Goal: Use online tool/utility: Utilize a website feature to perform a specific function

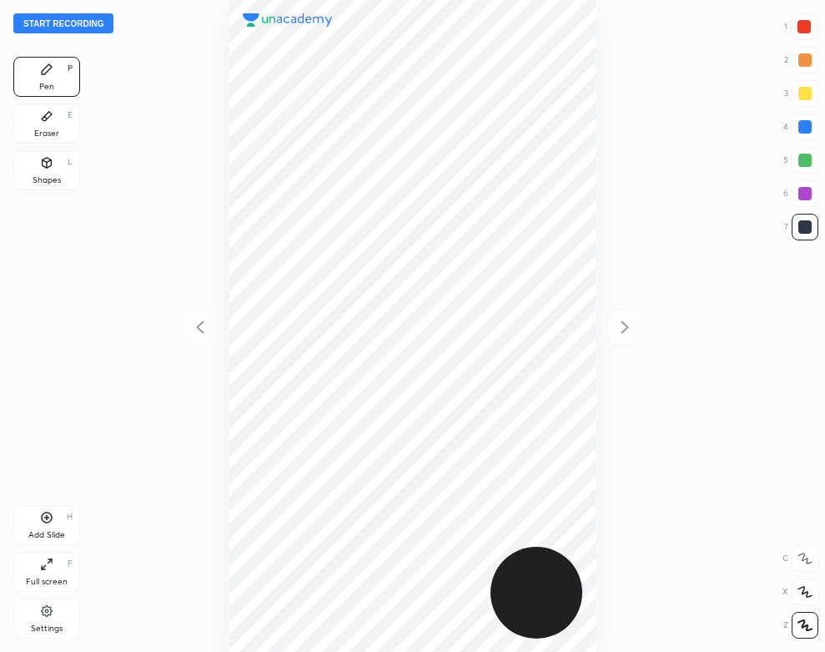
scroll to position [652, 558]
click at [83, 23] on button "Start recording" at bounding box center [63, 23] width 100 height 20
click at [802, 25] on div at bounding box center [804, 26] width 13 height 13
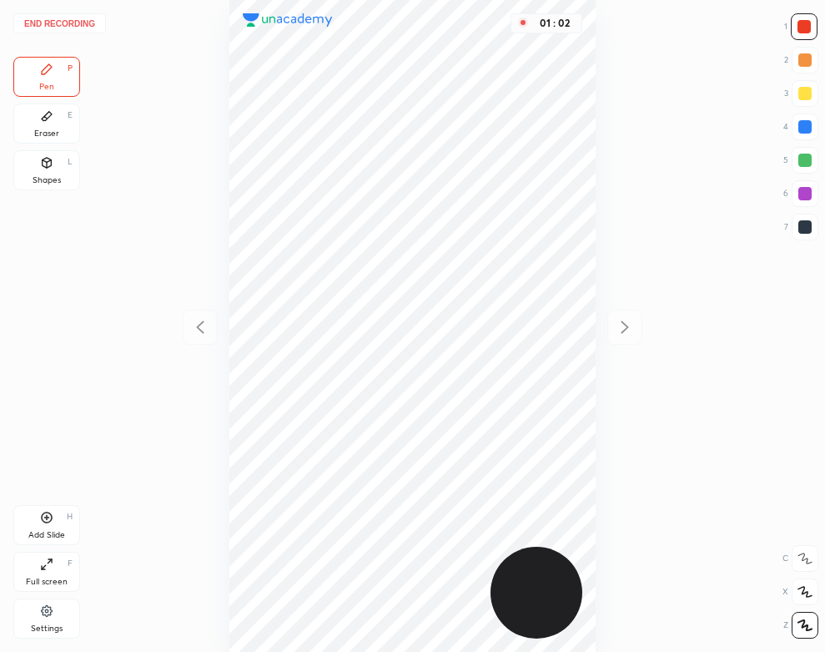
click at [808, 129] on div at bounding box center [805, 126] width 13 height 13
click at [27, 121] on div "Eraser E" at bounding box center [46, 123] width 67 height 40
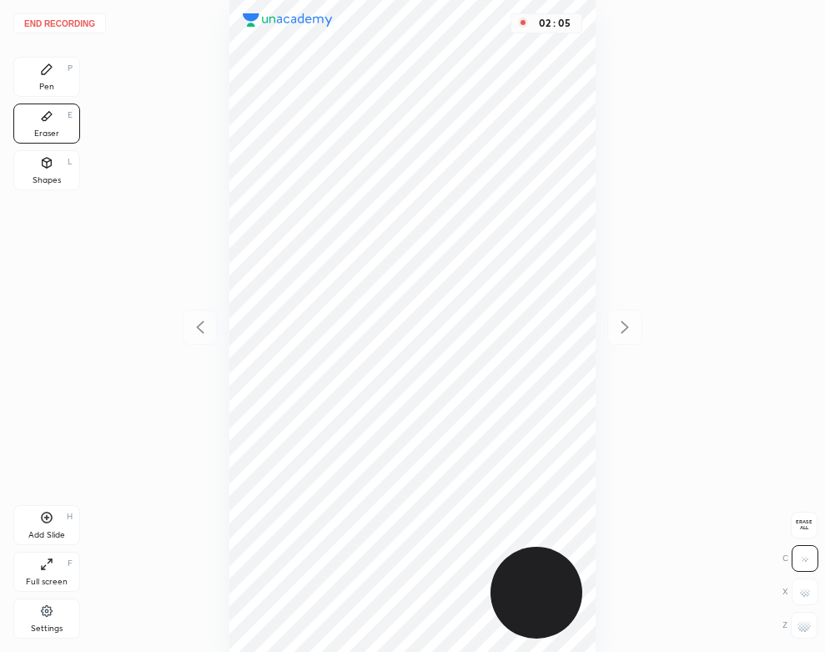
click at [27, 87] on div "Pen P" at bounding box center [46, 77] width 67 height 40
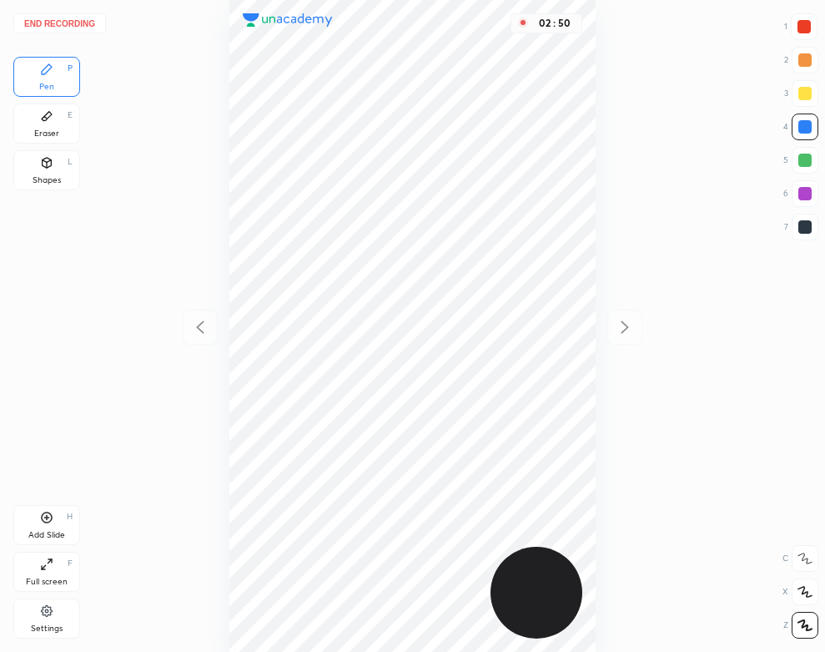
click at [60, 523] on div "Add Slide H" at bounding box center [46, 525] width 67 height 40
click at [199, 325] on icon at bounding box center [200, 327] width 20 height 20
click at [624, 325] on icon at bounding box center [625, 327] width 20 height 20
click at [198, 327] on icon at bounding box center [200, 326] width 8 height 13
click at [631, 318] on icon at bounding box center [625, 327] width 20 height 20
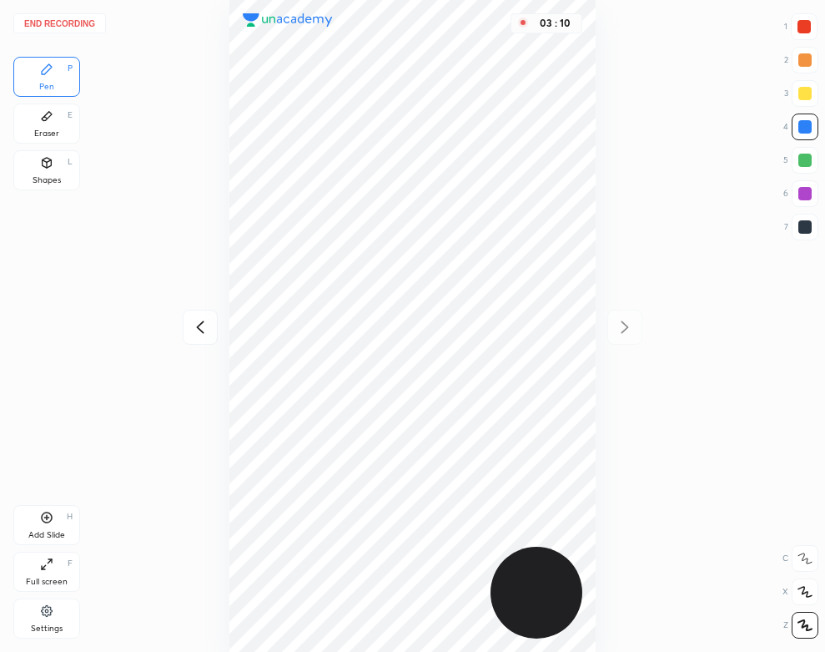
click at [194, 332] on icon at bounding box center [200, 327] width 20 height 20
click at [19, 123] on div "Eraser E" at bounding box center [46, 123] width 67 height 40
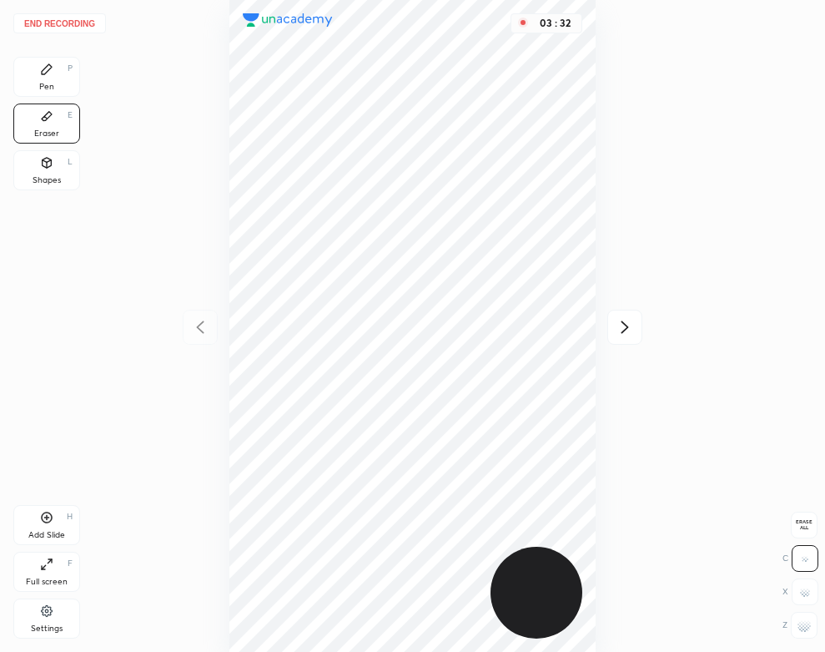
click at [61, 78] on div "Pen P" at bounding box center [46, 77] width 67 height 40
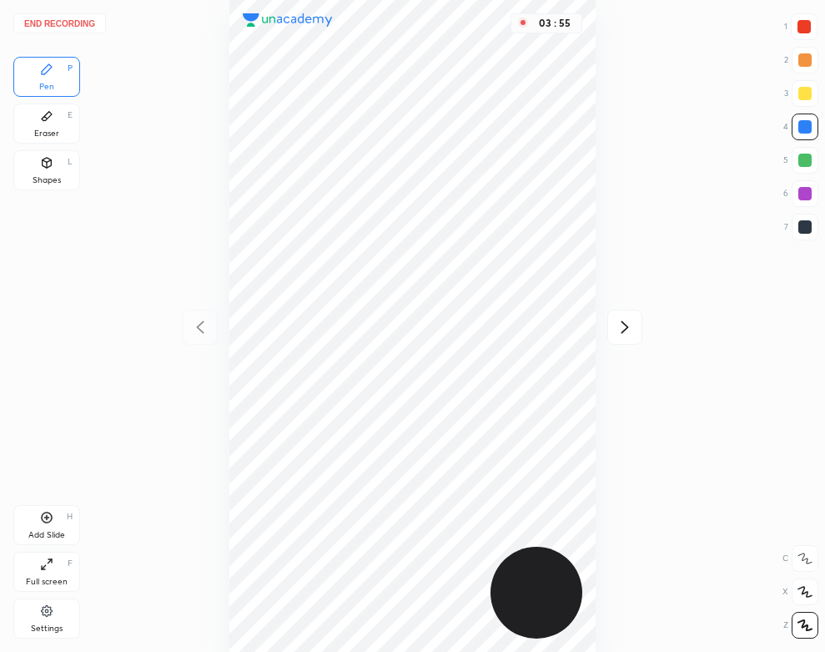
click at [626, 325] on icon at bounding box center [626, 326] width 8 height 13
click at [205, 300] on div "04 : 01" at bounding box center [413, 326] width 558 height 652
click at [199, 320] on icon at bounding box center [200, 327] width 20 height 20
click at [626, 325] on icon at bounding box center [625, 327] width 20 height 20
click at [188, 332] on div at bounding box center [200, 327] width 35 height 35
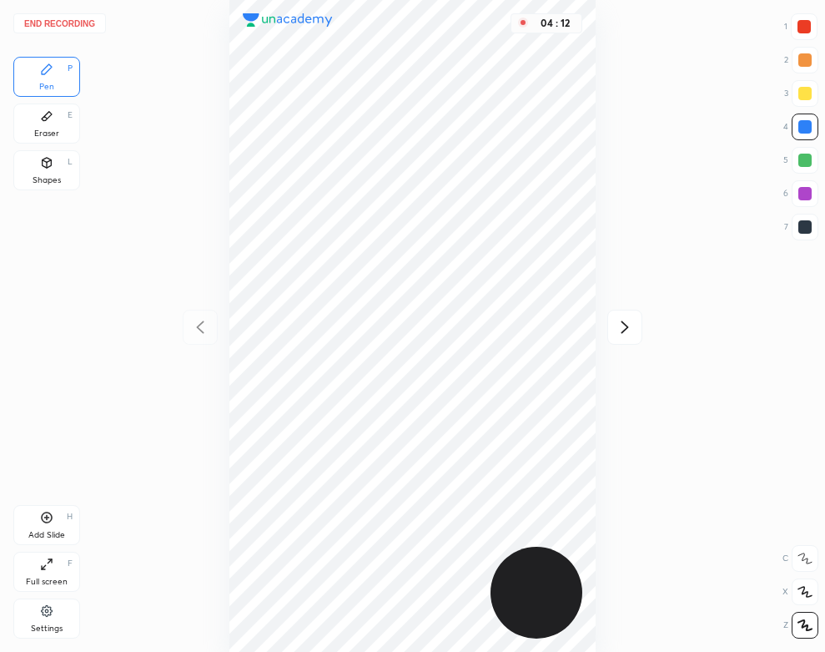
click at [632, 321] on icon at bounding box center [625, 327] width 20 height 20
click at [188, 336] on div at bounding box center [200, 327] width 35 height 35
click at [634, 332] on icon at bounding box center [625, 327] width 20 height 20
click at [207, 319] on icon at bounding box center [200, 327] width 20 height 20
click at [627, 328] on icon at bounding box center [626, 326] width 8 height 13
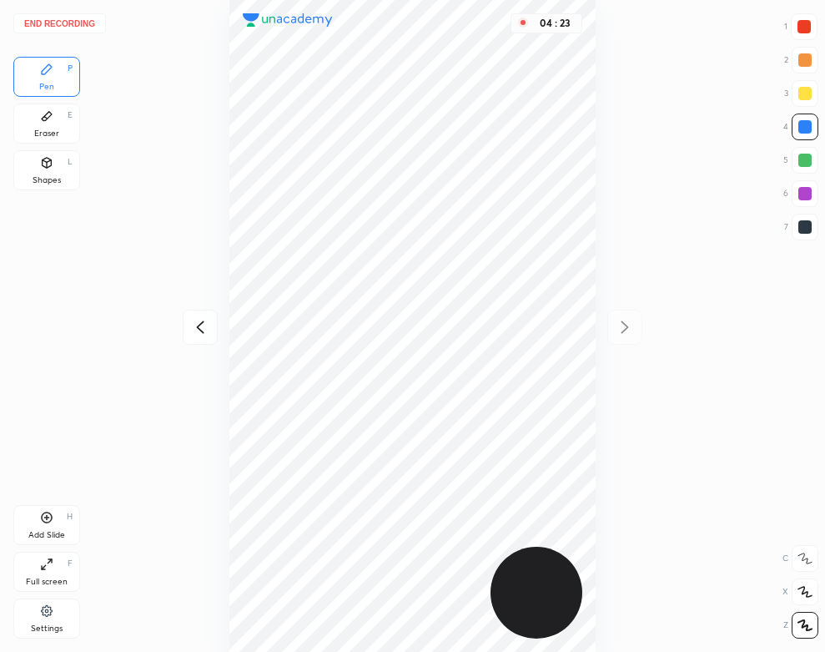
click at [193, 332] on icon at bounding box center [200, 327] width 20 height 20
click at [625, 325] on icon at bounding box center [626, 326] width 8 height 13
click at [53, 165] on div "Shapes L" at bounding box center [46, 170] width 67 height 40
click at [68, 78] on div "Pen P" at bounding box center [46, 77] width 67 height 40
click at [85, 20] on button "End recording" at bounding box center [59, 23] width 93 height 20
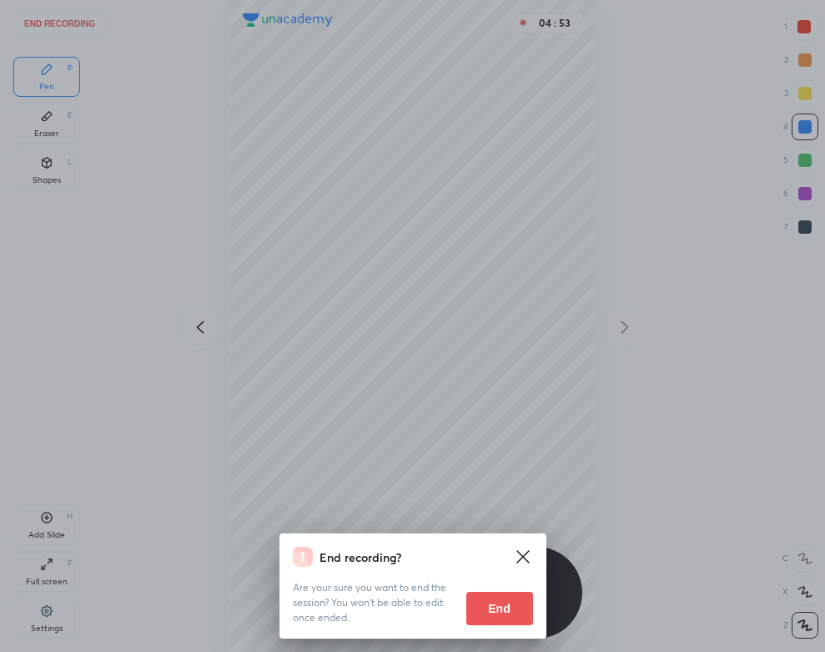
click at [487, 593] on button "End" at bounding box center [499, 608] width 67 height 33
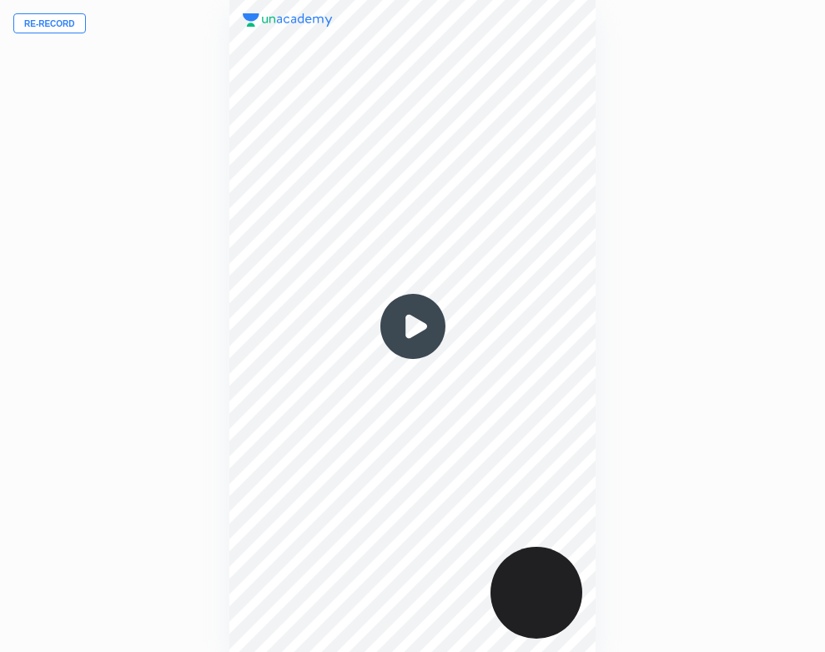
click at [417, 325] on img at bounding box center [413, 326] width 80 height 80
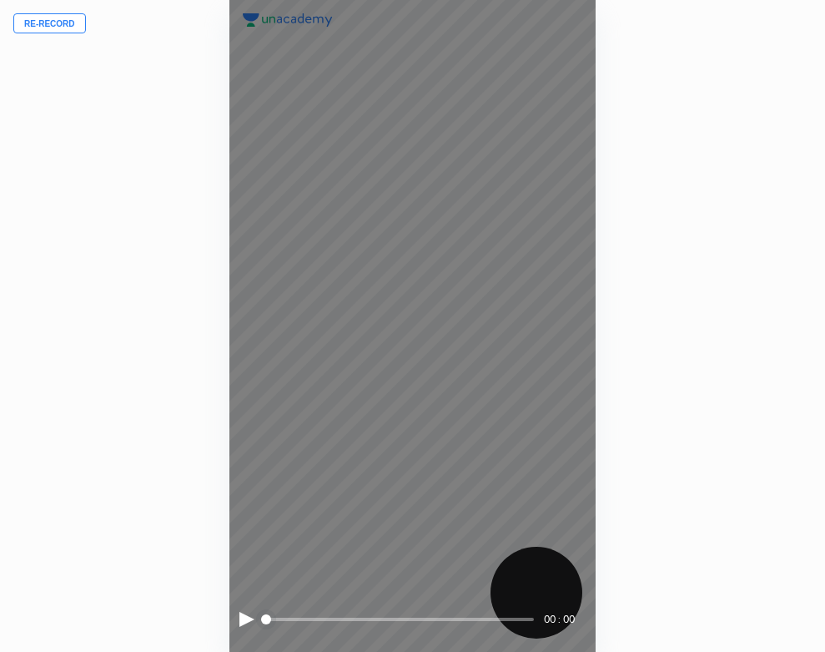
click at [243, 615] on div at bounding box center [246, 619] width 15 height 15
